Goal: Information Seeking & Learning: Learn about a topic

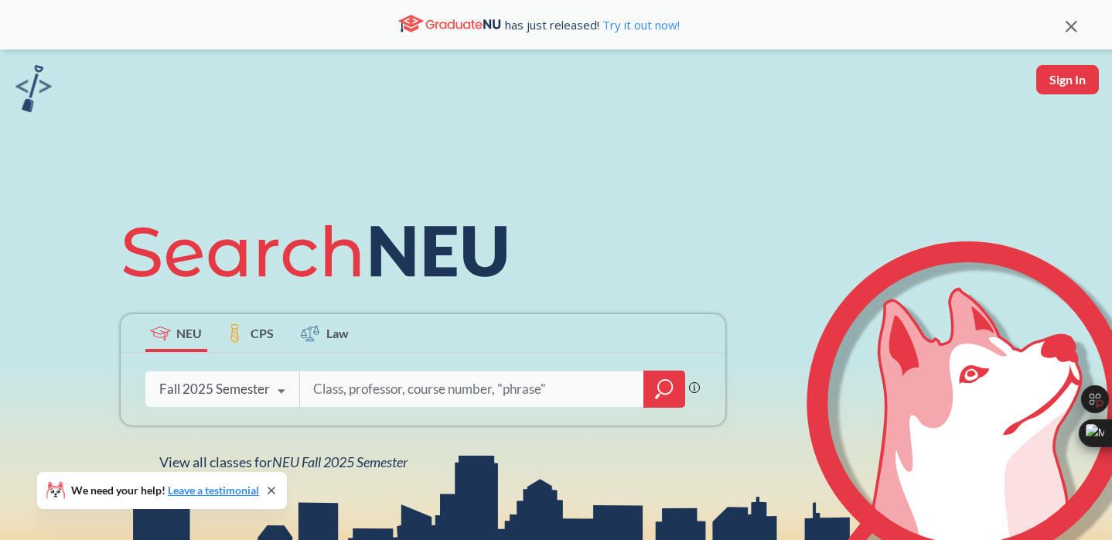
click at [432, 394] on input "search" at bounding box center [473, 389] width 322 height 32
type input "bg data"
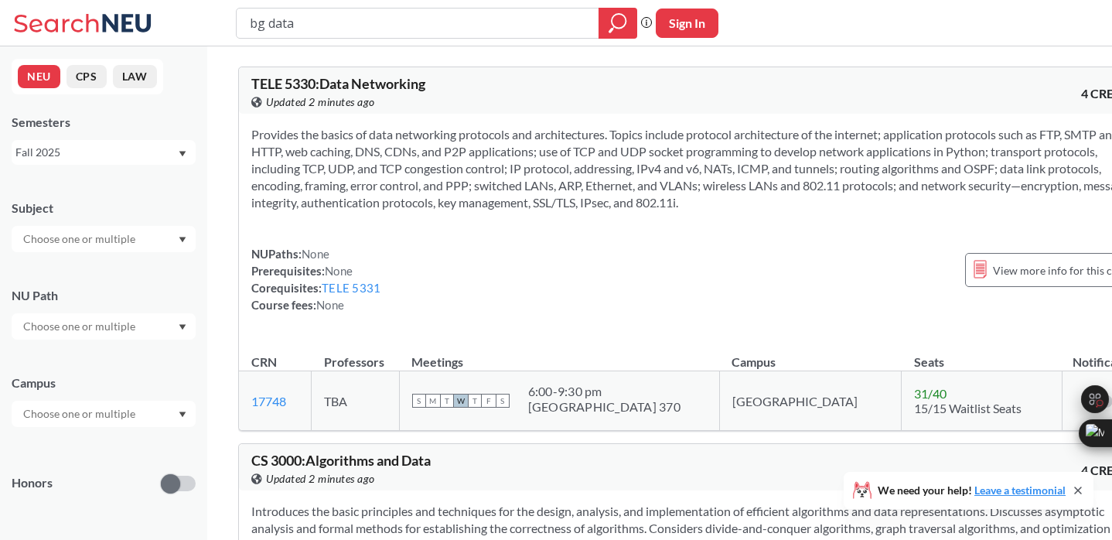
click at [260, 19] on input "bg data" at bounding box center [418, 23] width 340 height 26
type input "big data"
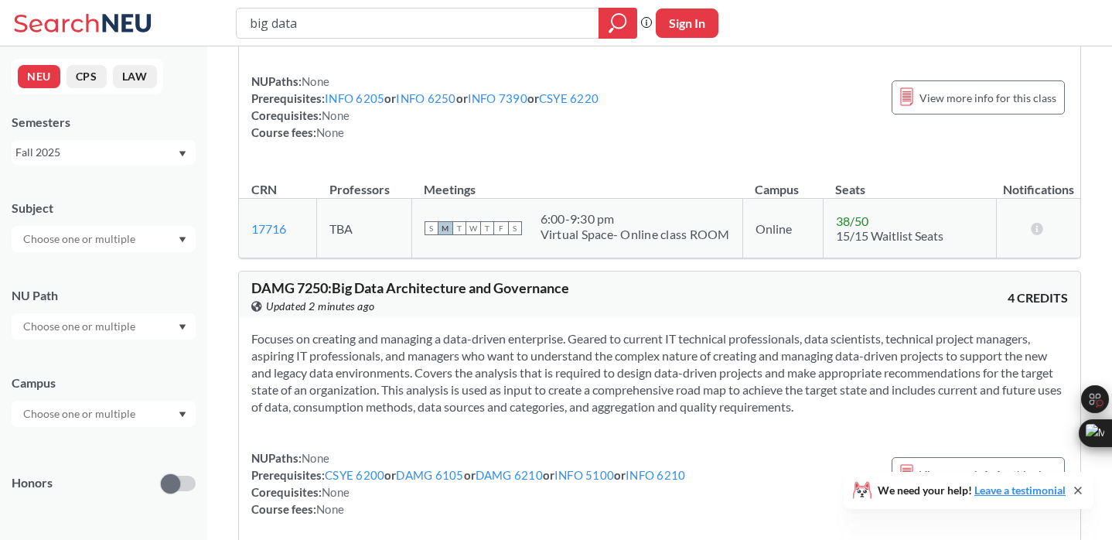
scroll to position [599, 0]
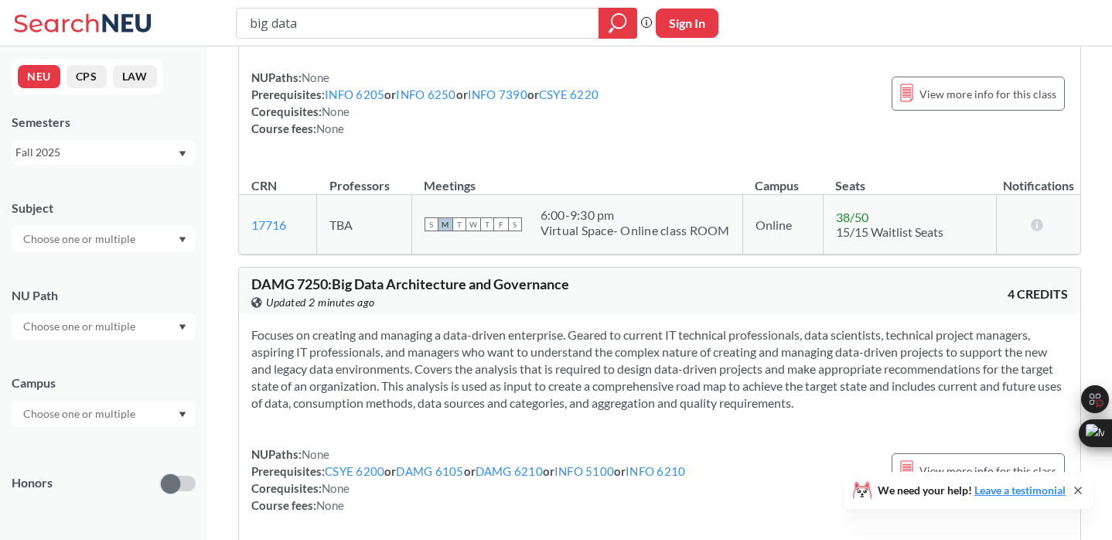
click at [96, 237] on input "text" at bounding box center [80, 239] width 130 height 19
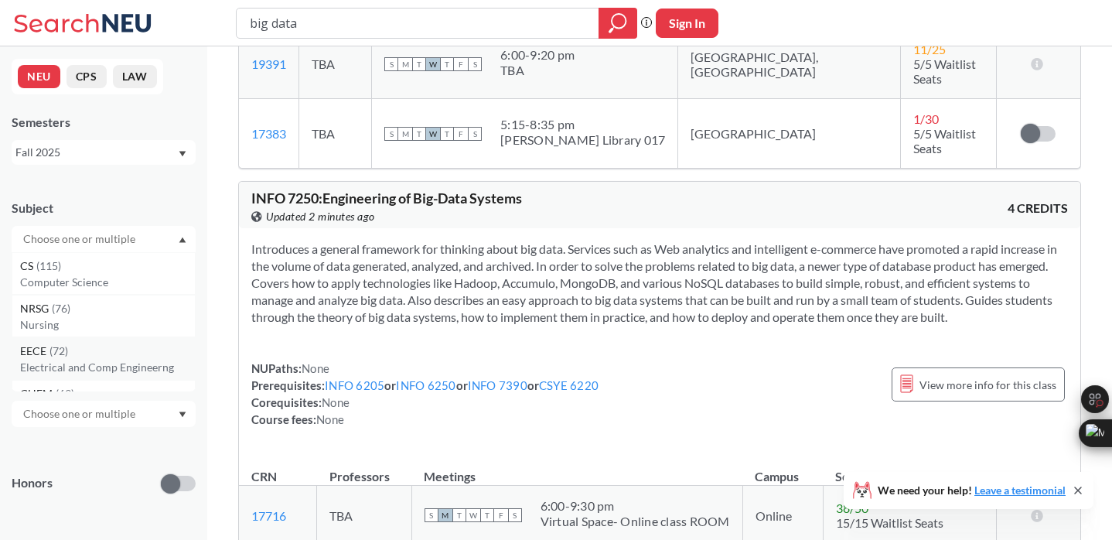
scroll to position [0, 0]
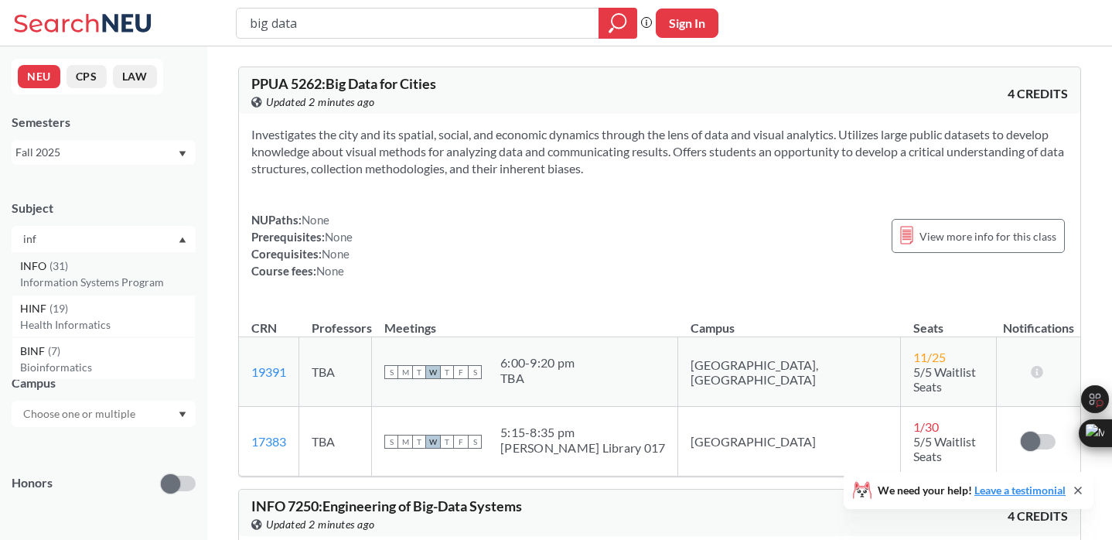
type input "inf"
click at [67, 278] on p "Information Systems Program" at bounding box center [107, 282] width 175 height 15
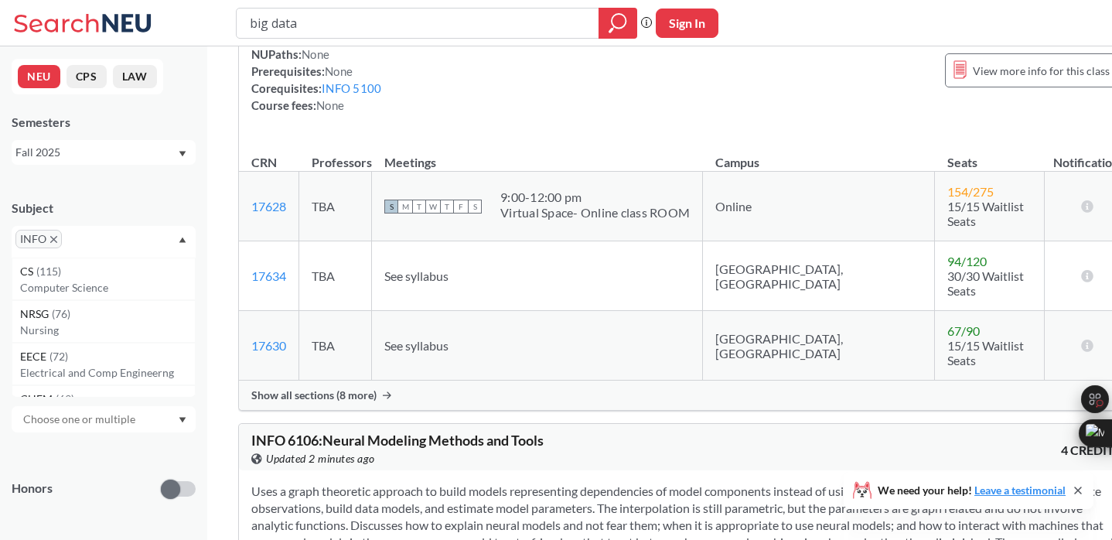
scroll to position [3584, 0]
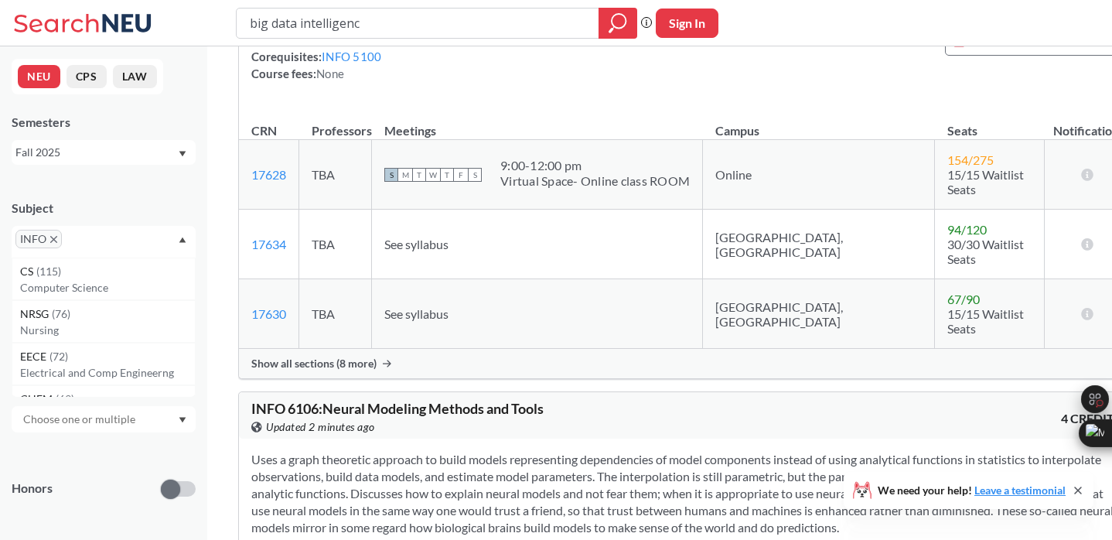
type input "big data intelligence"
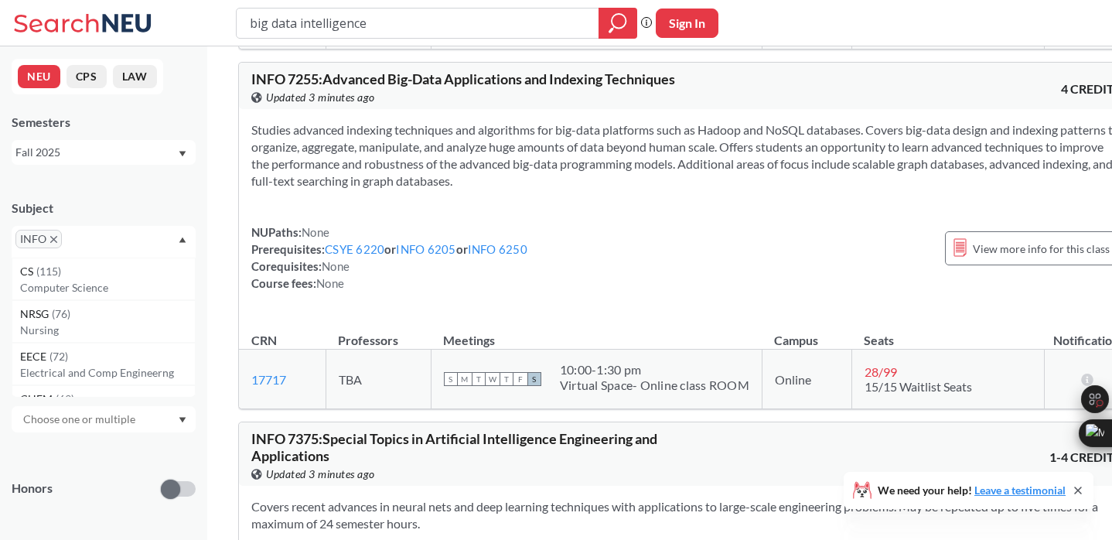
scroll to position [477, 0]
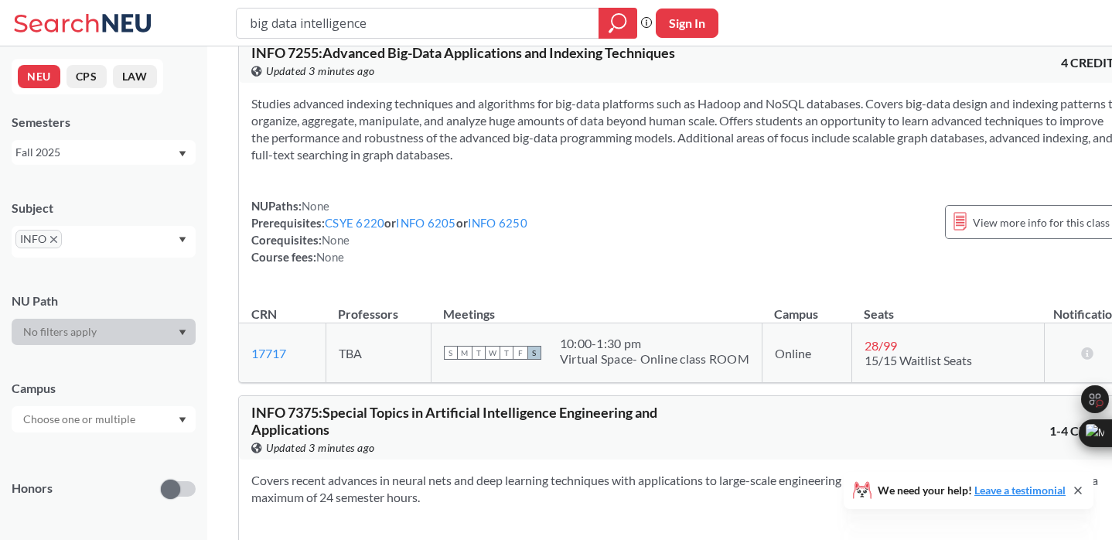
drag, startPoint x: 401, startPoint y: 21, endPoint x: 175, endPoint y: 3, distance: 226.6
click at [175, 3] on div "big data intelligence Phrase search guarantees the exact search appears in the …" at bounding box center [556, 23] width 1112 height 46
type input "krishnamurthy"
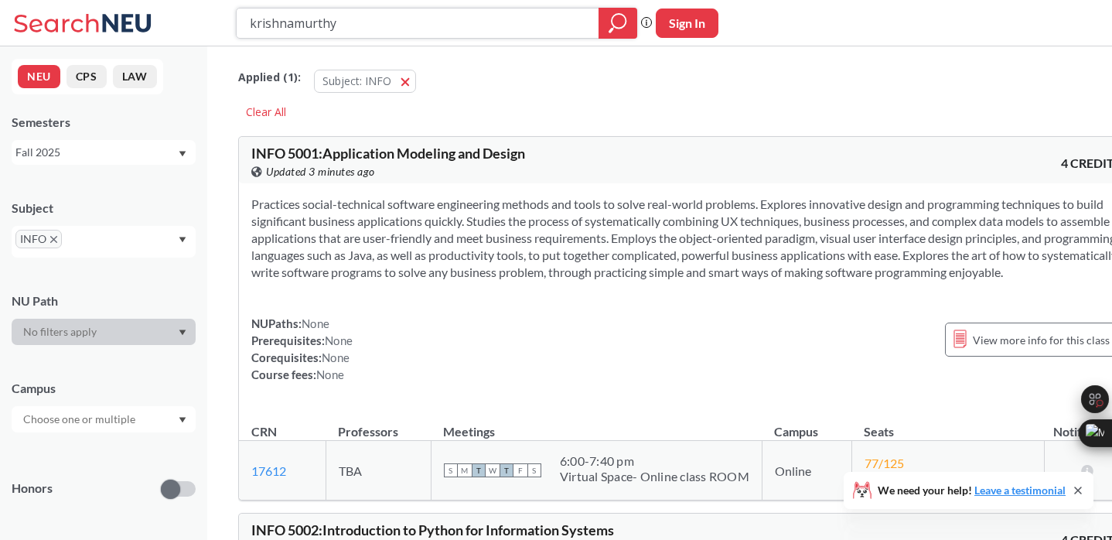
drag, startPoint x: 401, startPoint y: 25, endPoint x: 131, endPoint y: 25, distance: 269.9
click at [131, 25] on div "krishnamurthy Phrase search guarantees the exact search appears in the results.…" at bounding box center [556, 23] width 1112 height 46
type input "big data systems"
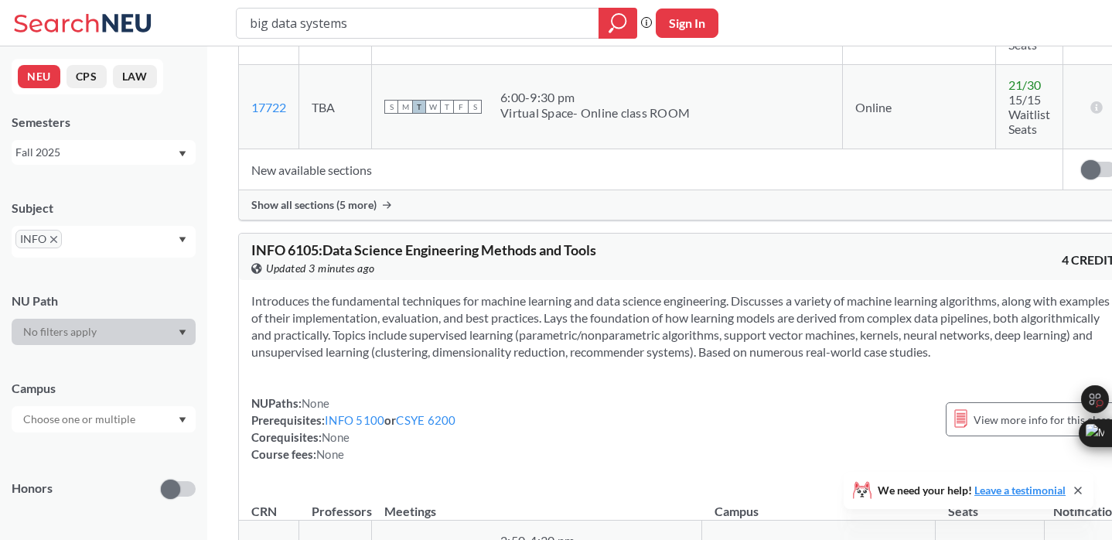
scroll to position [1231, 0]
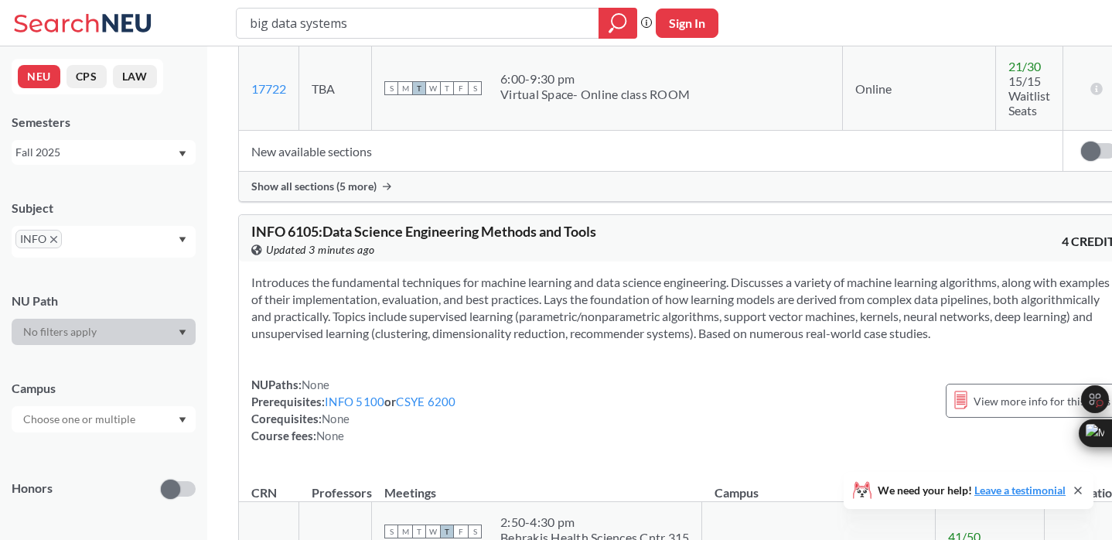
click at [365, 179] on span "Show all sections (5 more)" at bounding box center [313, 186] width 125 height 14
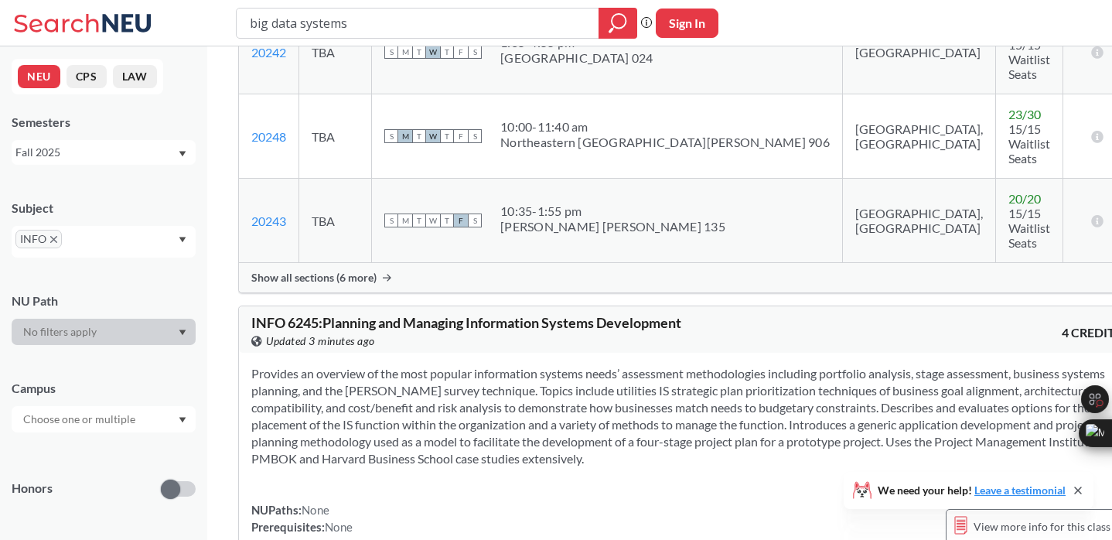
scroll to position [3231, 0]
